Goal: Transaction & Acquisition: Purchase product/service

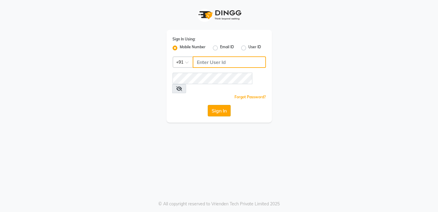
type input "7826887778"
click at [217, 105] on button "Sign In" at bounding box center [219, 110] width 23 height 11
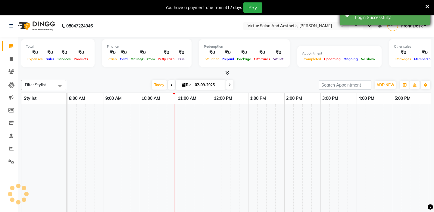
click at [426, 6] on icon at bounding box center [427, 6] width 4 height 5
select select "en"
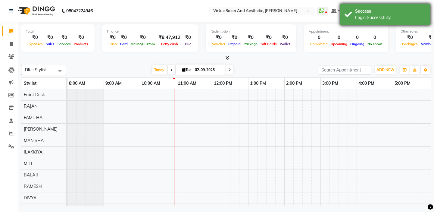
click at [399, 10] on div "Success" at bounding box center [390, 11] width 71 height 6
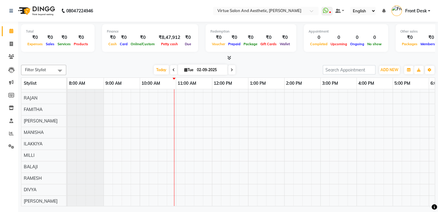
scroll to position [8, 0]
click at [12, 42] on icon at bounding box center [11, 44] width 3 height 5
select select "service"
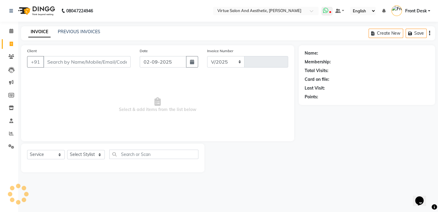
select select "7053"
type input "1184"
click at [325, 10] on icon at bounding box center [325, 11] width 5 height 6
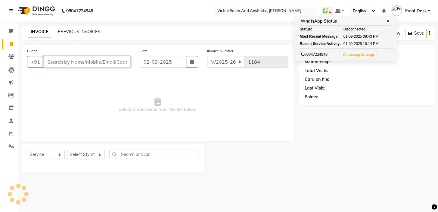
click at [86, 63] on input "Client" at bounding box center [86, 61] width 87 height 11
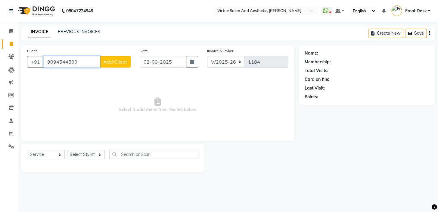
type input "9094544500"
click at [106, 62] on span "Add Client" at bounding box center [115, 62] width 24 height 6
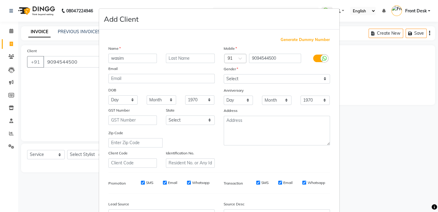
click at [114, 57] on input "wasim" at bounding box center [132, 58] width 49 height 9
type input "Wasim"
click at [256, 83] on select "Select [DEMOGRAPHIC_DATA] [DEMOGRAPHIC_DATA] Other Prefer Not To Say" at bounding box center [277, 78] width 106 height 9
select select "[DEMOGRAPHIC_DATA]"
click at [224, 74] on select "Select [DEMOGRAPHIC_DATA] [DEMOGRAPHIC_DATA] Other Prefer Not To Say" at bounding box center [277, 78] width 106 height 9
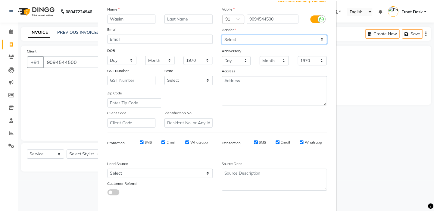
scroll to position [68, 0]
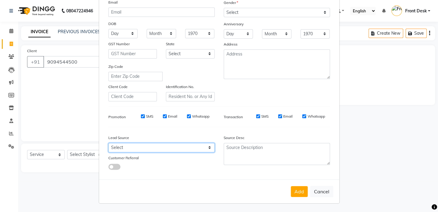
click at [130, 145] on select "Select Walk-in Referral Internet Friend Word of Mouth Advertisement Facebook Ju…" at bounding box center [161, 147] width 106 height 9
select select "48940"
click at [108, 143] on select "Select Walk-in Referral Internet Friend Word of Mouth Advertisement Facebook Ju…" at bounding box center [161, 147] width 106 height 9
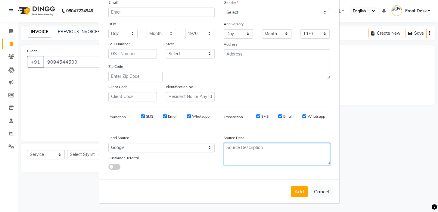
click at [253, 150] on textarea at bounding box center [277, 154] width 106 height 22
type textarea "direct call"
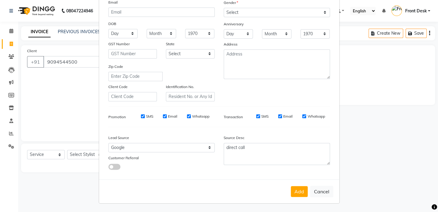
click at [300, 191] on button "Add" at bounding box center [299, 191] width 17 height 11
select select
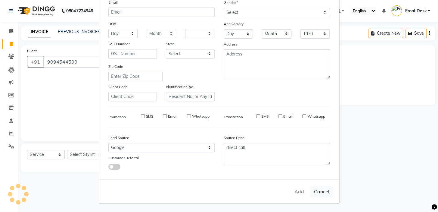
select select
checkbox input "false"
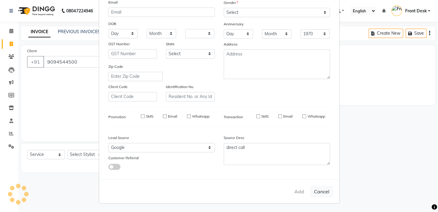
checkbox input "false"
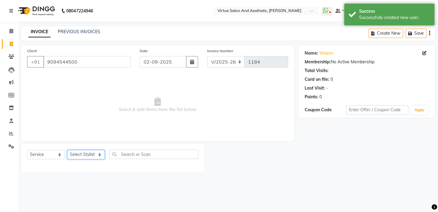
click at [80, 153] on select "Select Stylist BALAJI DIVYA FAMITHA Front Desk [PERSON_NAME] [PERSON_NAME] MILL…" at bounding box center [86, 154] width 38 height 9
select select "85219"
click at [67, 150] on select "Select Stylist BALAJI DIVYA FAMITHA Front Desk [PERSON_NAME] [PERSON_NAME] MILL…" at bounding box center [86, 154] width 38 height 9
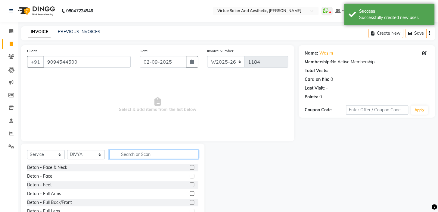
click at [142, 155] on input "text" at bounding box center [153, 153] width 89 height 9
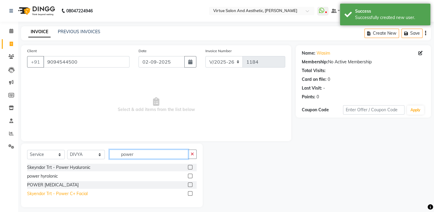
type input "power"
click at [66, 191] on div "Skyendor Trt - Power C+ Facial" at bounding box center [57, 193] width 61 height 6
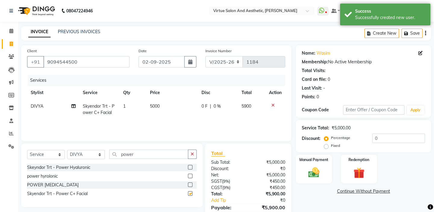
checkbox input "false"
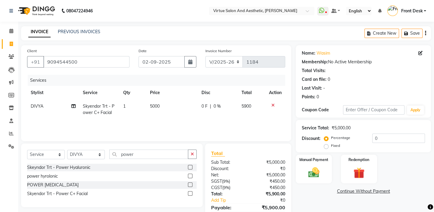
click at [425, 30] on button "button" at bounding box center [425, 33] width 1 height 14
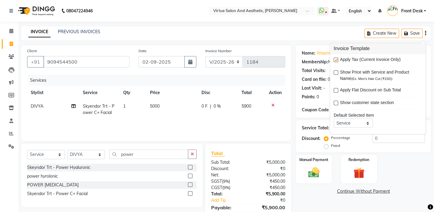
click at [337, 60] on label at bounding box center [336, 60] width 5 height 5
click at [337, 60] on input "checkbox" at bounding box center [336, 60] width 4 height 4
checkbox input "false"
click at [305, 25] on div "08047224946 Select Location × Virtue Salon And Aesthetic, Kolathur WhatsApp Sta…" at bounding box center [217, 114] width 434 height 228
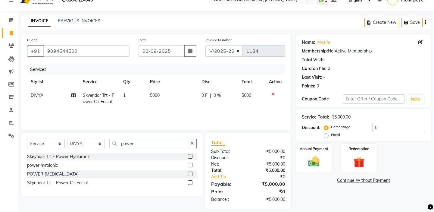
scroll to position [17, 0]
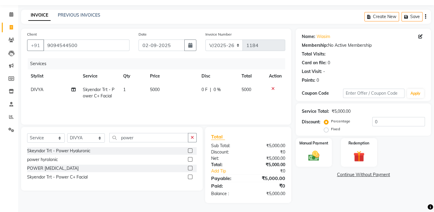
click at [167, 89] on td "5000" at bounding box center [172, 93] width 52 height 20
select select "85219"
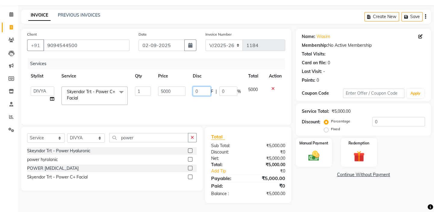
drag, startPoint x: 202, startPoint y: 90, endPoint x: 181, endPoint y: 79, distance: 24.3
click at [181, 79] on table "Stylist Service Qty Price Disc Total Action BALAJI DIVYA FAMITHA Front Desk [PE…" at bounding box center [156, 88] width 258 height 39
type input "500"
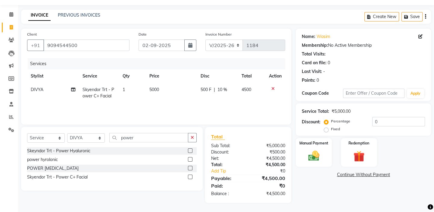
click at [189, 65] on div "Services" at bounding box center [159, 63] width 262 height 11
click at [72, 139] on select "Select Stylist BALAJI DIVYA FAMITHA Front Desk [PERSON_NAME] [PERSON_NAME] MILL…" at bounding box center [86, 137] width 38 height 9
select select "58624"
click at [67, 133] on select "Select Stylist BALAJI DIVYA FAMITHA Front Desk [PERSON_NAME] [PERSON_NAME] MILL…" at bounding box center [86, 137] width 38 height 9
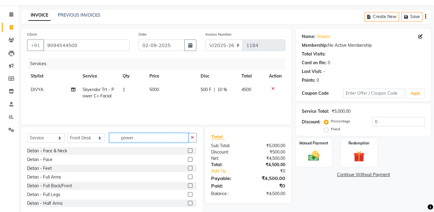
click at [135, 138] on input "power" at bounding box center [148, 137] width 79 height 9
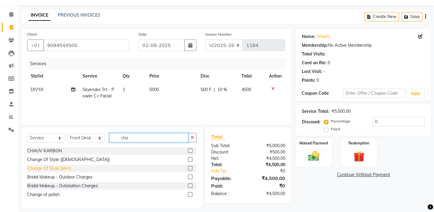
type input "cha"
click at [67, 168] on div "Change Of Style (Men)" at bounding box center [49, 168] width 44 height 6
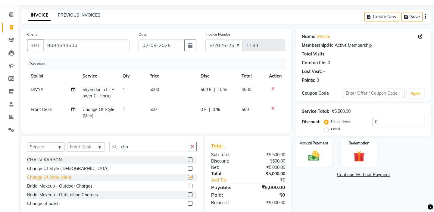
checkbox input "false"
click at [318, 155] on img at bounding box center [314, 155] width 19 height 13
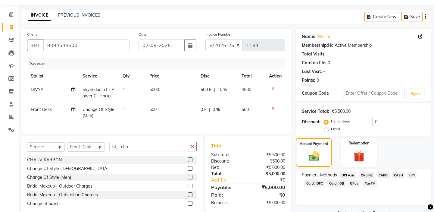
click at [396, 173] on span "CASH" at bounding box center [398, 174] width 13 height 7
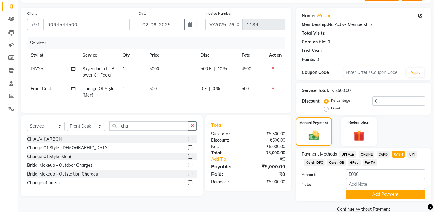
scroll to position [48, 0]
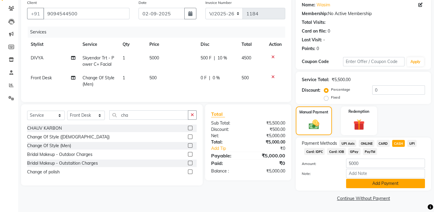
click at [379, 185] on button "Add Payment" at bounding box center [385, 183] width 79 height 9
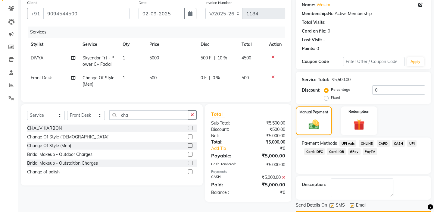
scroll to position [65, 0]
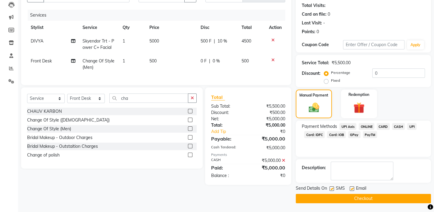
click at [359, 197] on button "Checkout" at bounding box center [363, 198] width 135 height 9
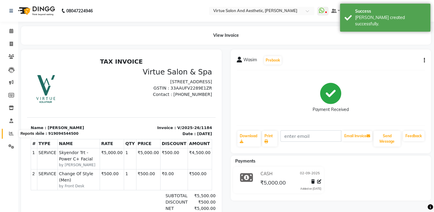
click at [12, 134] on icon at bounding box center [11, 133] width 5 height 5
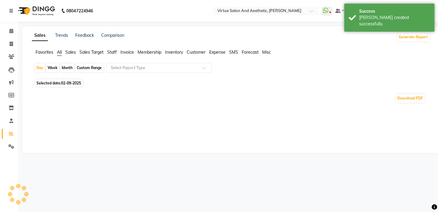
click at [71, 51] on span "Sales" at bounding box center [70, 51] width 11 height 5
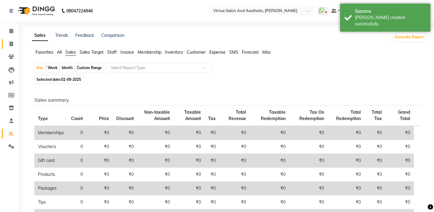
click at [8, 39] on link "Invoice" at bounding box center [9, 44] width 14 height 10
select select "service"
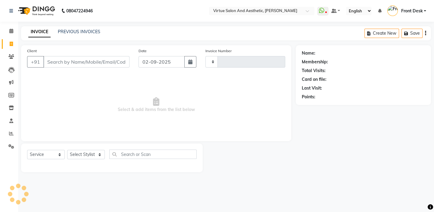
type input "1185"
select select "7053"
